Goal: Information Seeking & Learning: Learn about a topic

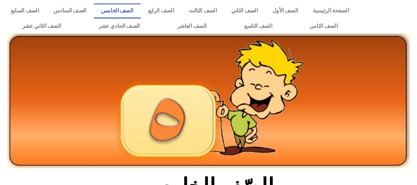
scroll to position [198, 0]
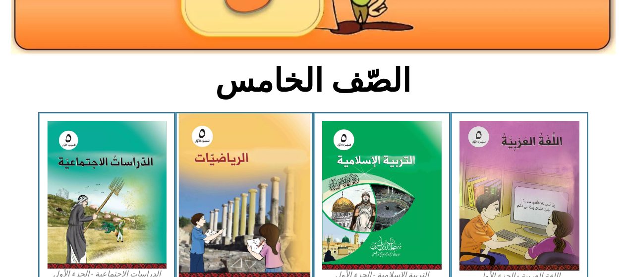
click at [223, 146] on img at bounding box center [244, 196] width 132 height 166
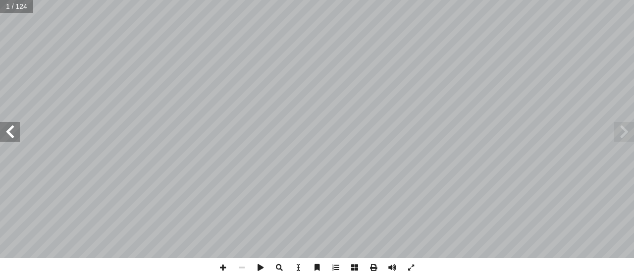
click at [0, 128] on span at bounding box center [10, 132] width 20 height 20
click at [17, 130] on span at bounding box center [10, 132] width 20 height 20
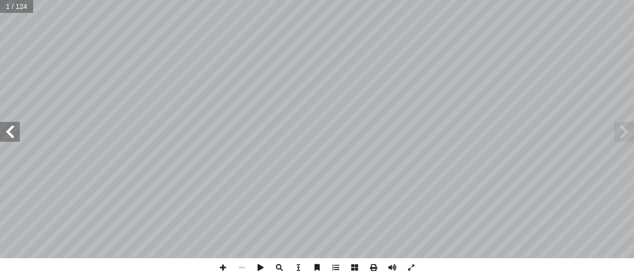
click at [17, 130] on span at bounding box center [10, 132] width 20 height 20
click at [11, 124] on span at bounding box center [10, 132] width 20 height 20
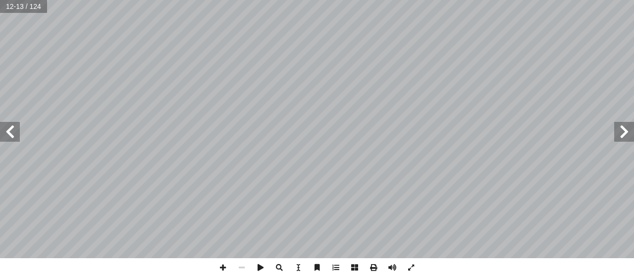
click at [16, 121] on div "٨ ٨ ها : ِ لى عوامل ٕ ا ِ تية ٓ ال� ِ عداد أ من ال� � كلا ُ ل ّ ُحل أ ا (١) ب) …" at bounding box center [317, 129] width 634 height 258
click at [10, 136] on span at bounding box center [10, 132] width 20 height 20
click at [21, 124] on div "١٠ ١٠ لى [PERSON_NAME]: ٕ ب) تحليل العدد ٢٠ ا ب) تحليل العدد لي ّ و أ لي، ٥ عدد…" at bounding box center [317, 129] width 634 height 258
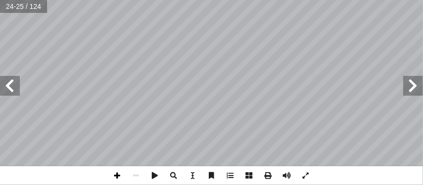
click at [117, 177] on span at bounding box center [117, 175] width 19 height 19
click at [131, 172] on span at bounding box center [136, 175] width 19 height 19
